Goal: Transaction & Acquisition: Download file/media

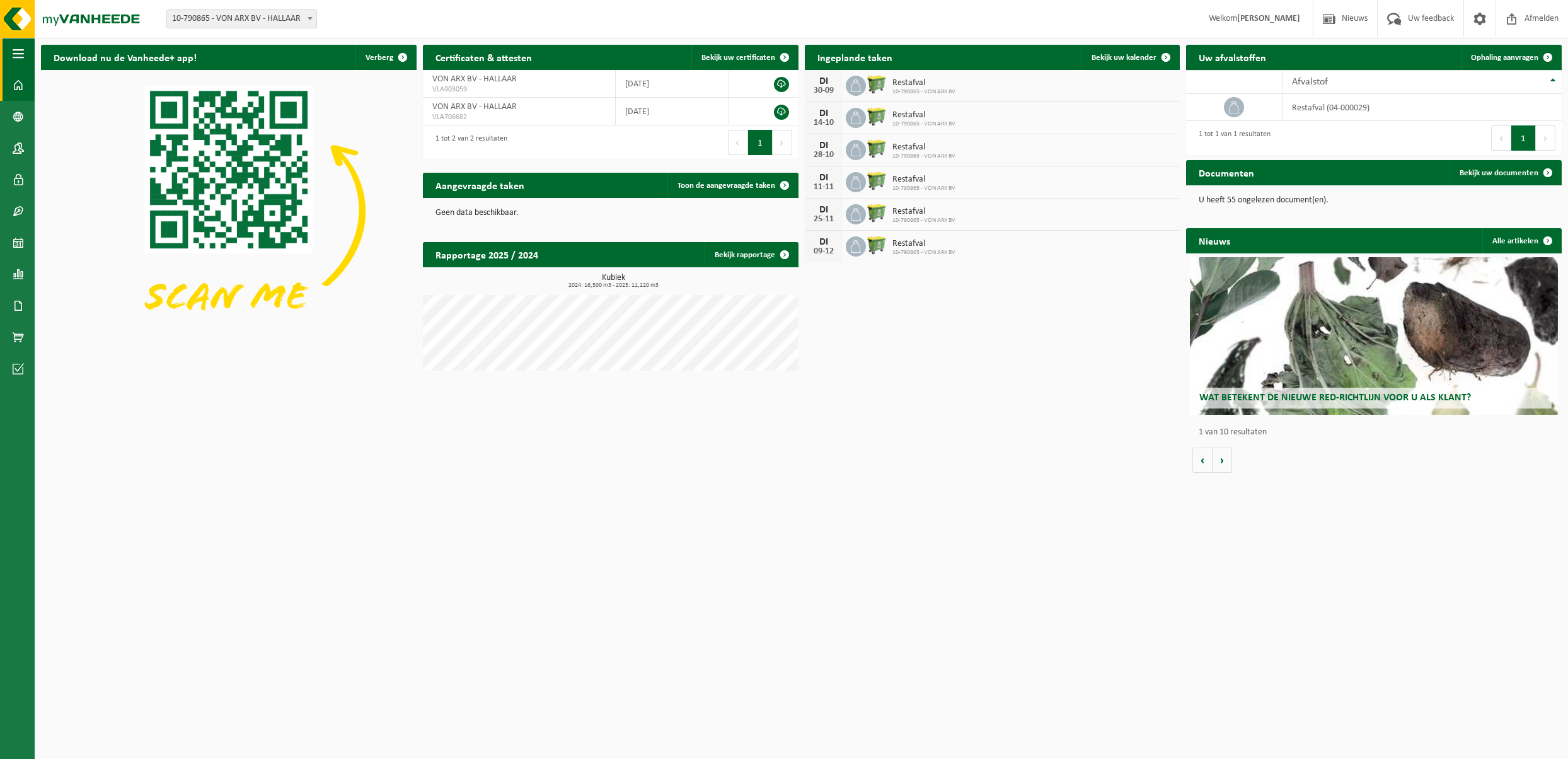
click at [18, 54] on span "button" at bounding box center [18, 53] width 11 height 31
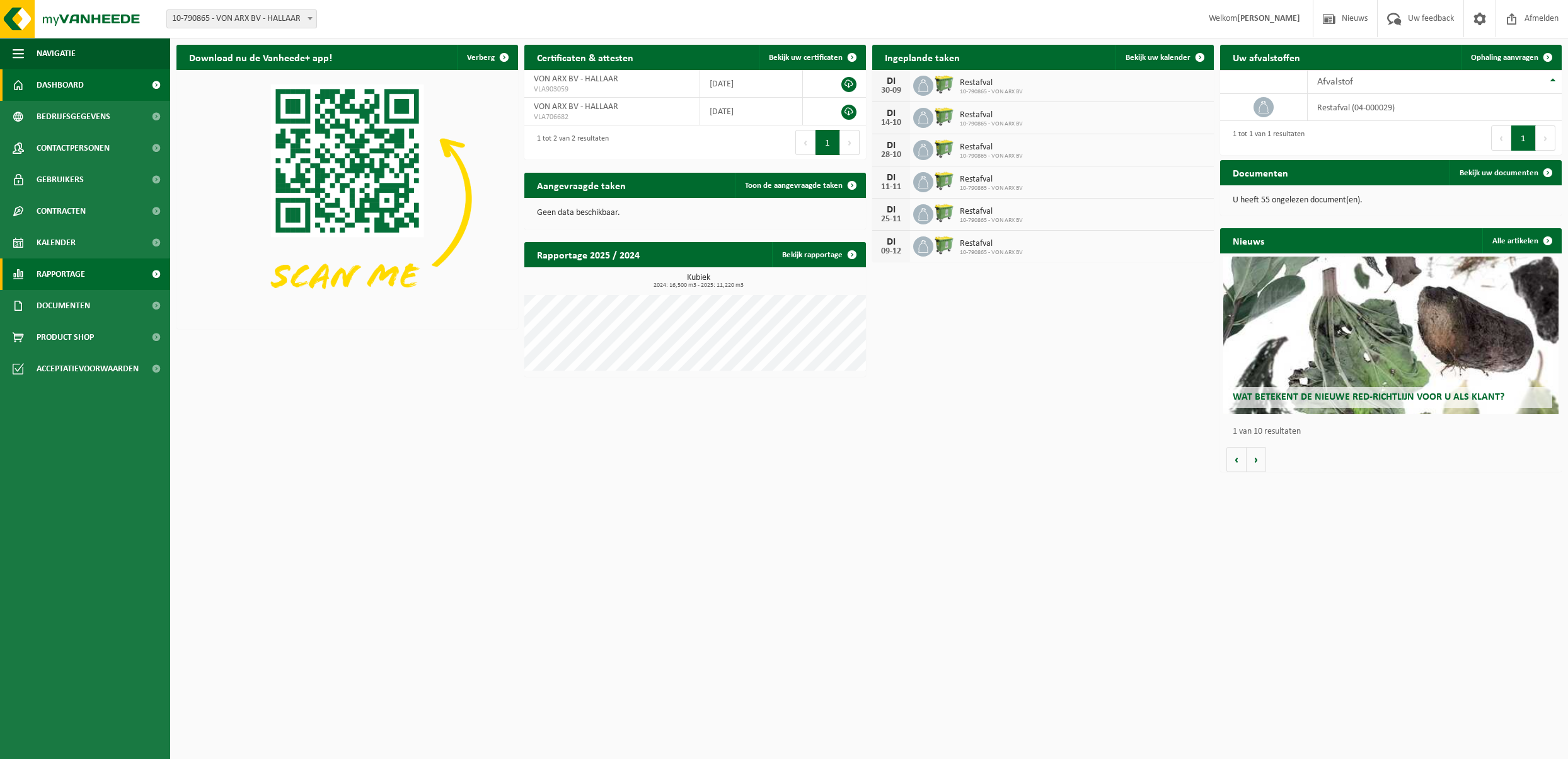
click at [151, 272] on span at bounding box center [156, 273] width 28 height 31
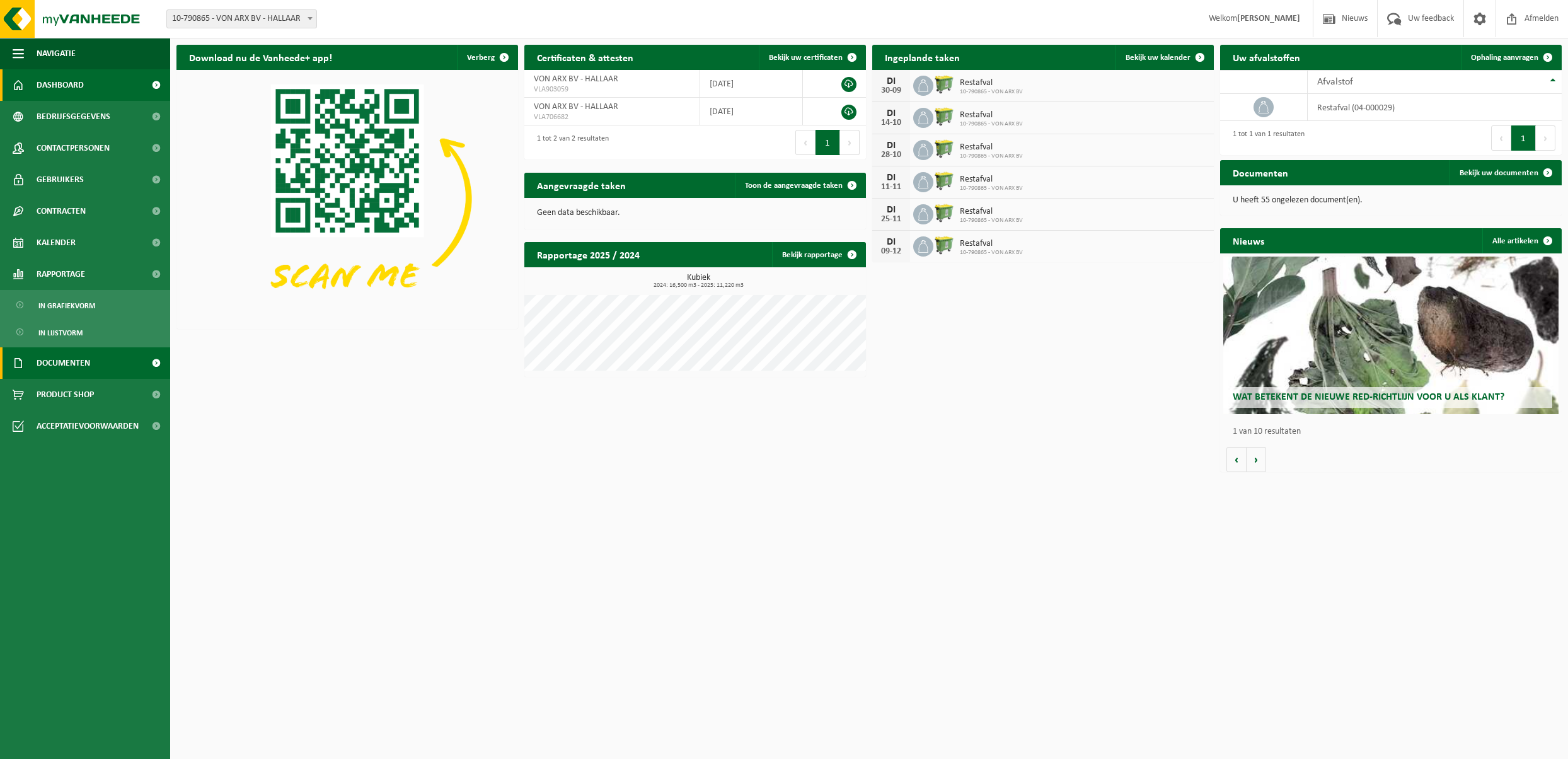
click at [155, 359] on span at bounding box center [156, 362] width 28 height 31
click at [48, 393] on span "Facturen" at bounding box center [55, 394] width 33 height 24
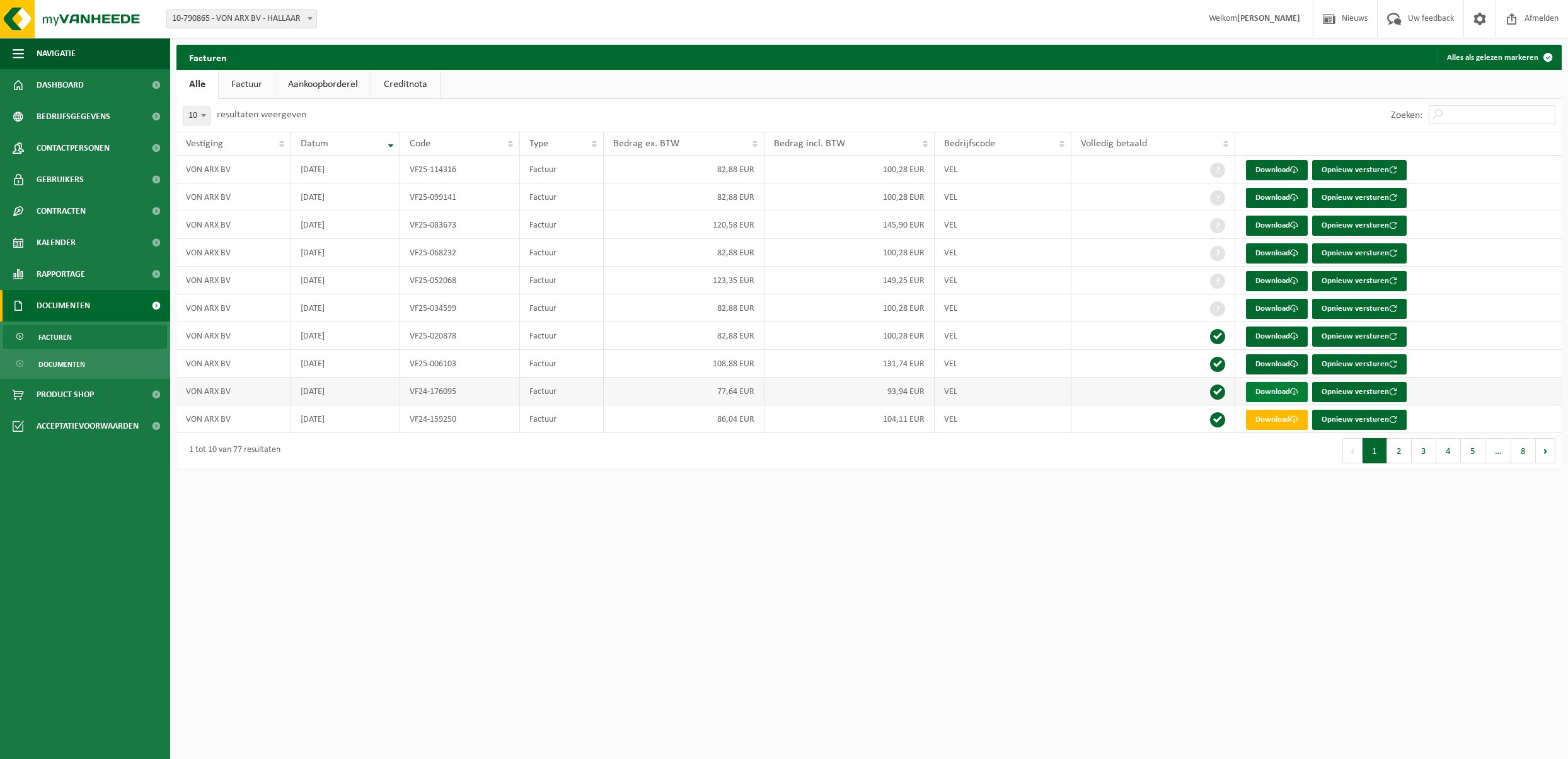
click at [1284, 394] on link "Download" at bounding box center [1276, 391] width 61 height 20
click at [1277, 366] on link "Download" at bounding box center [1276, 364] width 61 height 20
click at [1273, 338] on link "Download" at bounding box center [1276, 336] width 61 height 20
click at [1272, 311] on link "Download" at bounding box center [1276, 308] width 61 height 20
click at [1272, 278] on link "Download" at bounding box center [1276, 280] width 61 height 20
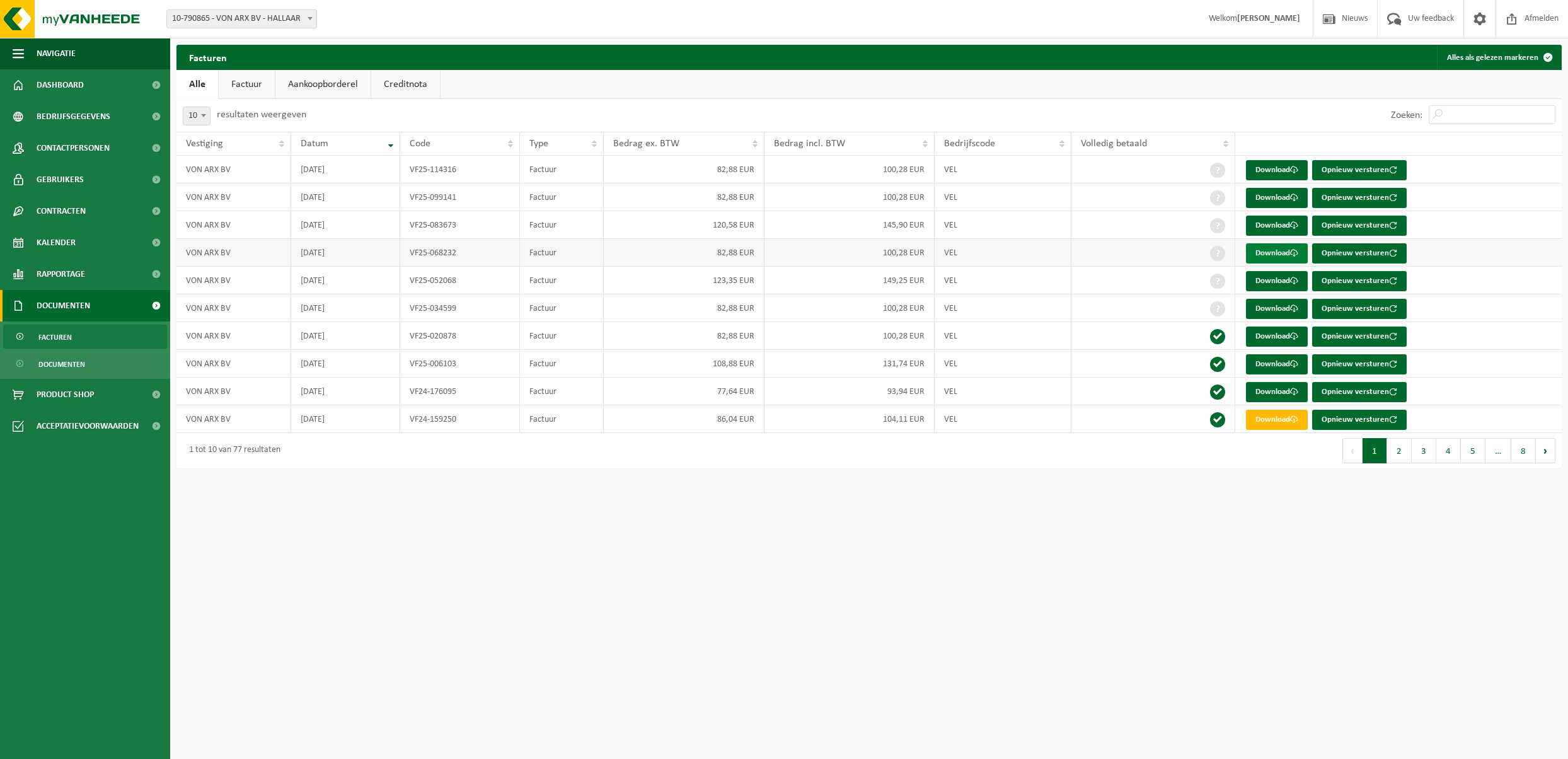
click at [1270, 256] on link "Download" at bounding box center [1276, 253] width 61 height 20
click at [1267, 225] on link "Download" at bounding box center [1276, 225] width 61 height 20
click at [1275, 199] on link "Download" at bounding box center [1276, 197] width 61 height 20
click at [1272, 167] on link "Download" at bounding box center [1276, 170] width 61 height 20
